Goal: Information Seeking & Learning: Learn about a topic

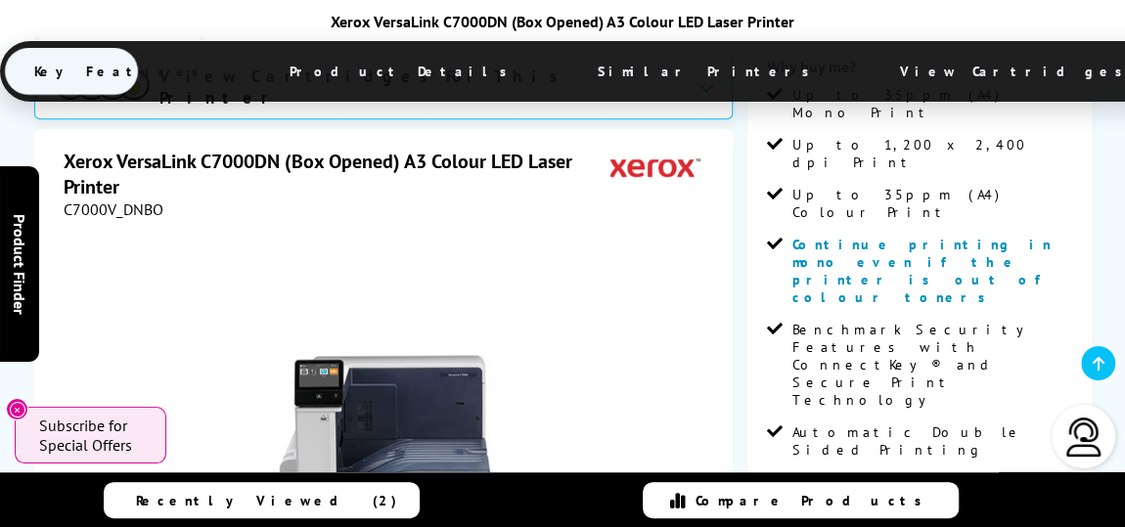
scroll to position [533, 0]
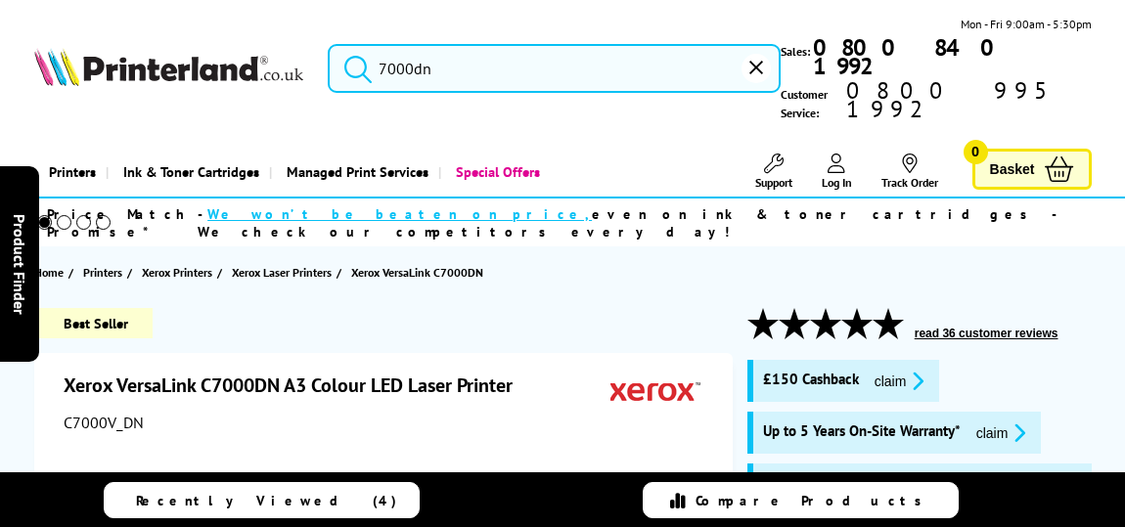
click at [443, 60] on input "7000dn" at bounding box center [554, 68] width 453 height 49
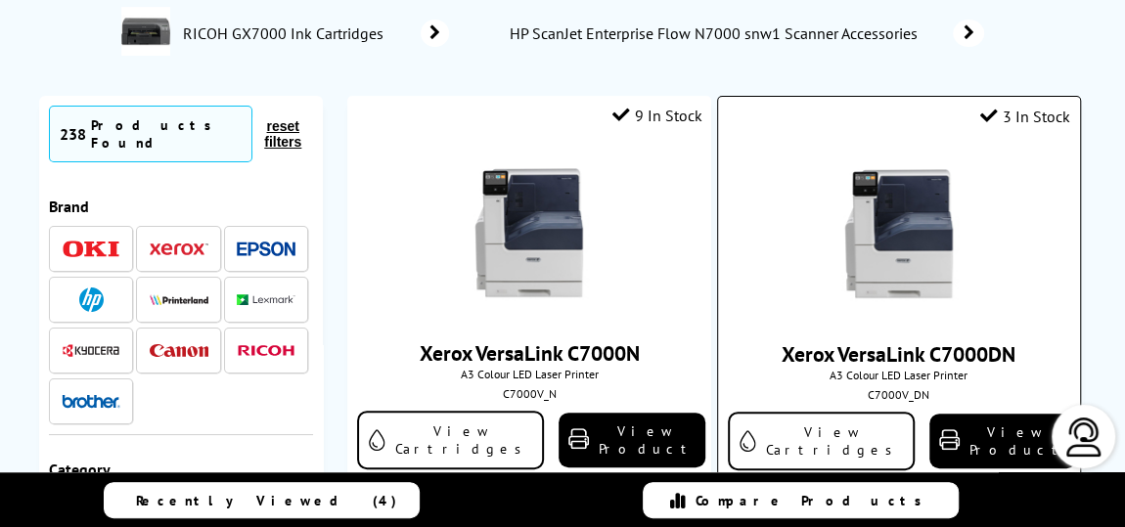
scroll to position [229, 0]
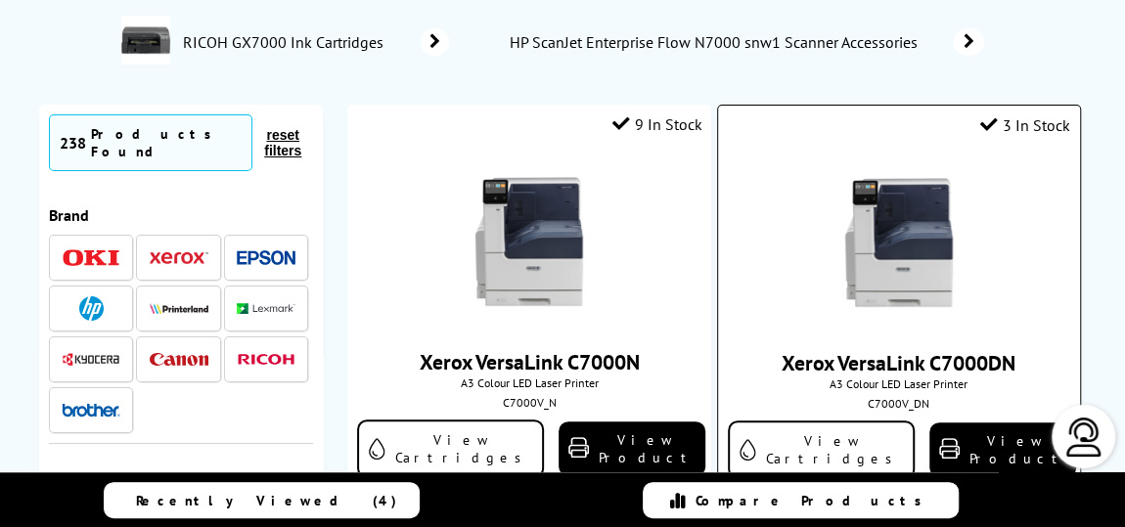
type input "7000"
click at [826, 247] on img at bounding box center [899, 242] width 147 height 147
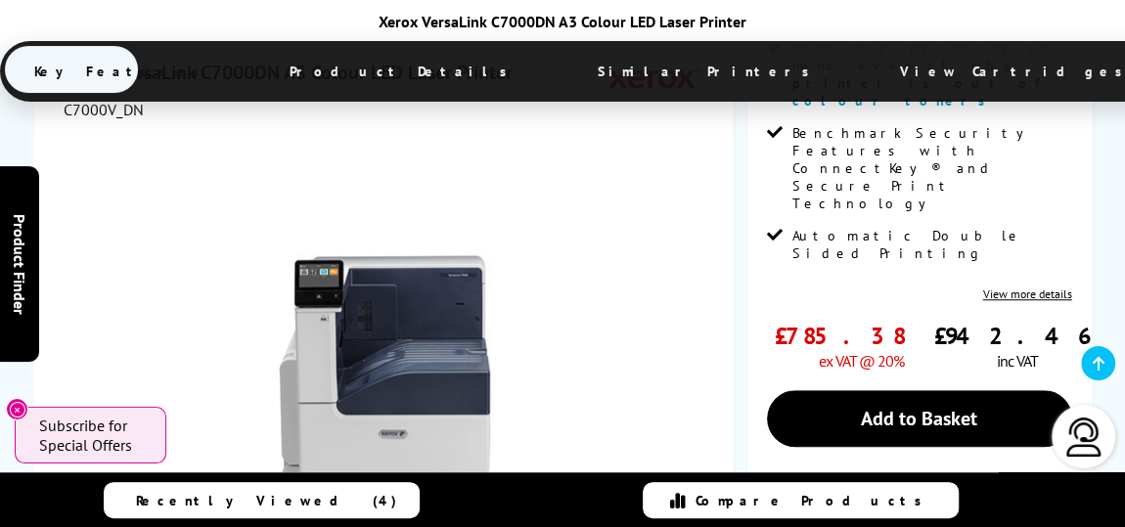
scroll to position [711, 0]
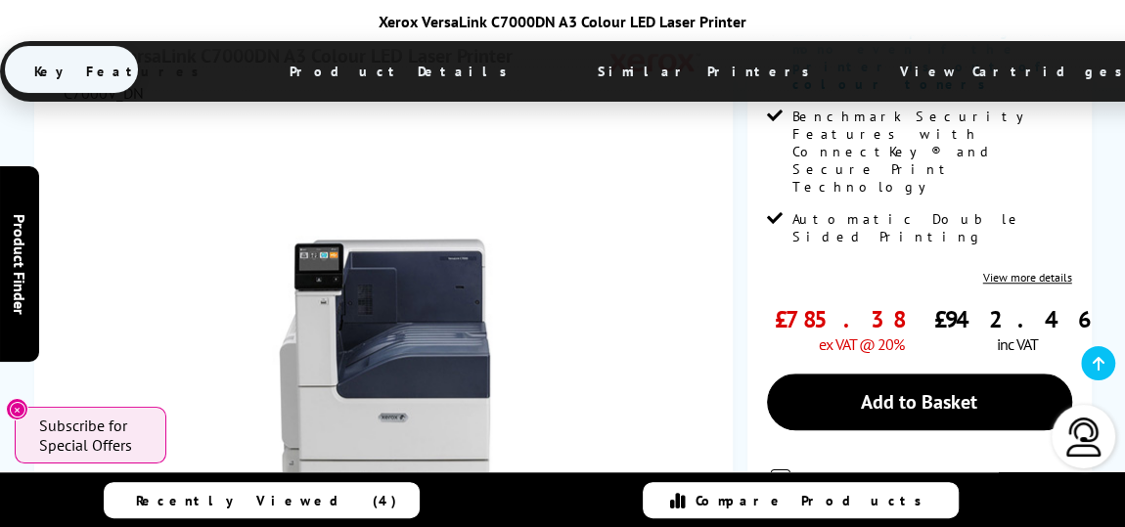
click at [700, 377] on div "Watch video Add to Compare In the Box" at bounding box center [386, 477] width 645 height 749
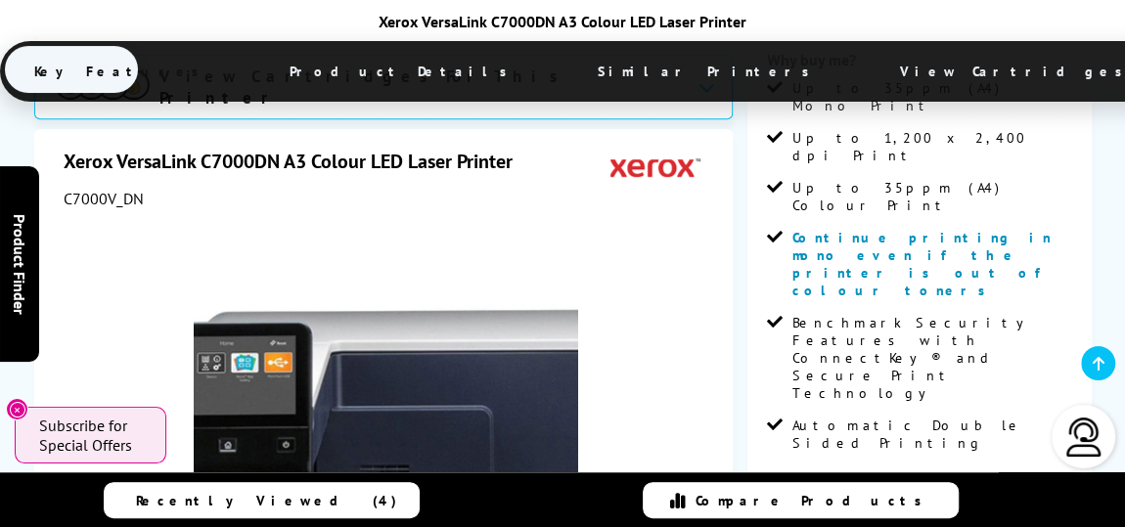
scroll to position [533, 0]
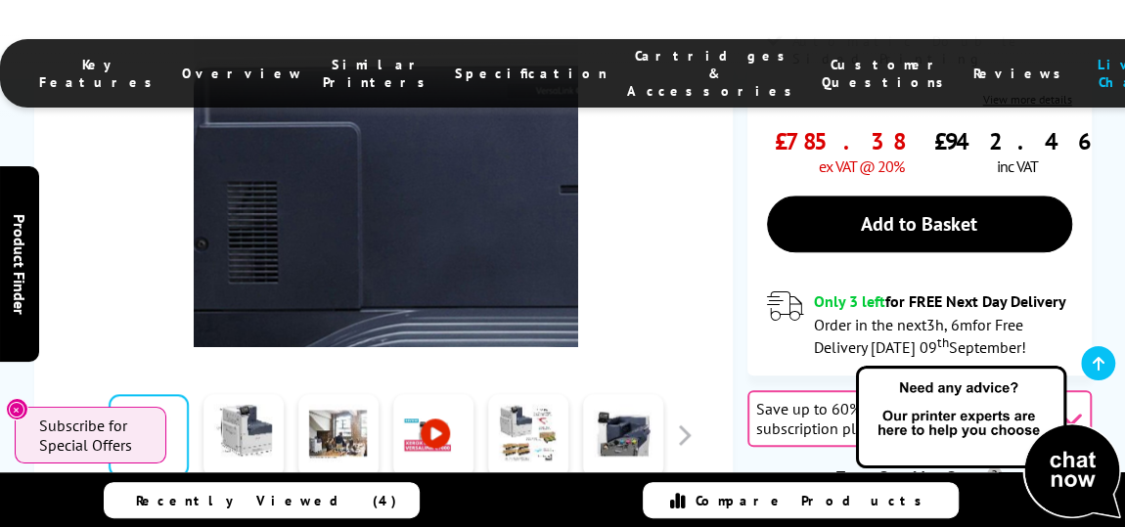
scroll to position [533, 0]
